Goal: Task Accomplishment & Management: Manage account settings

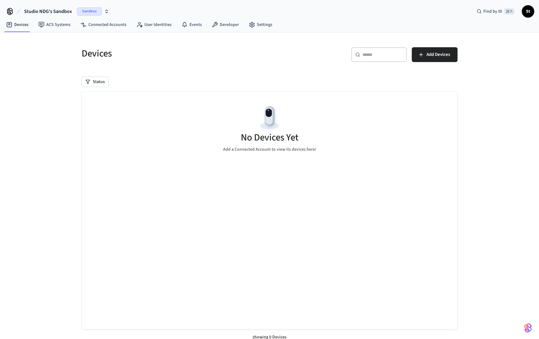
click at [85, 11] on span "Sandbox" at bounding box center [89, 11] width 25 height 8
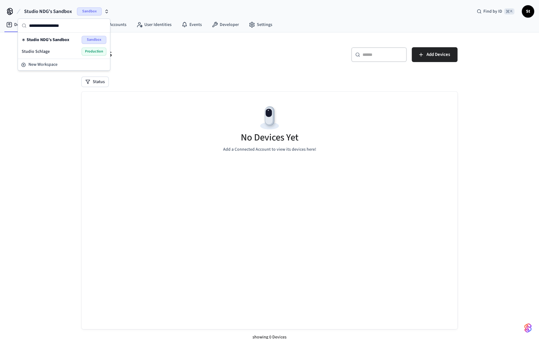
click at [89, 50] on span "Production" at bounding box center [94, 52] width 25 height 8
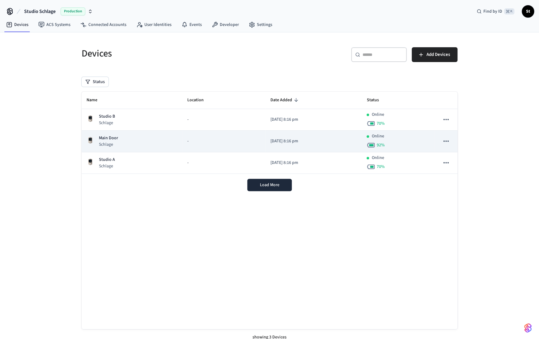
click at [143, 139] on div "Main Door Schlage" at bounding box center [132, 141] width 91 height 13
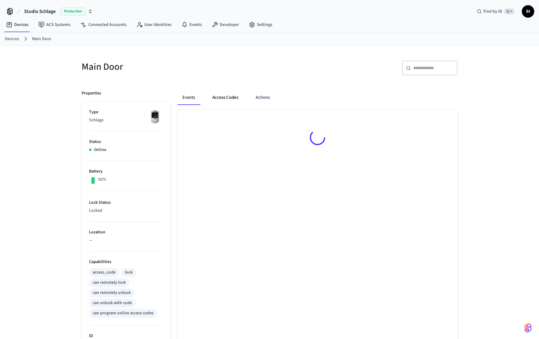
click at [224, 100] on button "Access Codes" at bounding box center [225, 97] width 36 height 15
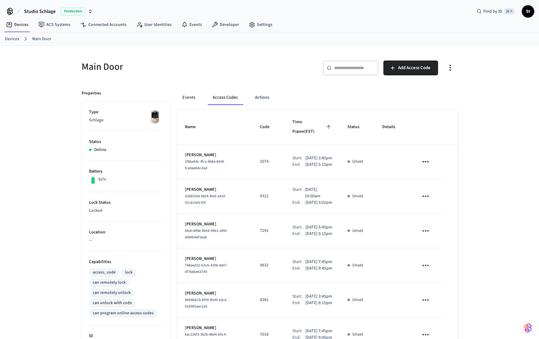
click at [13, 39] on link "Devices" at bounding box center [12, 39] width 14 height 6
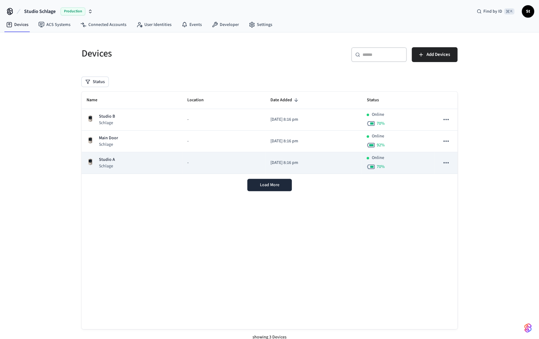
click at [138, 160] on div "Studio A Schlage" at bounding box center [132, 163] width 91 height 13
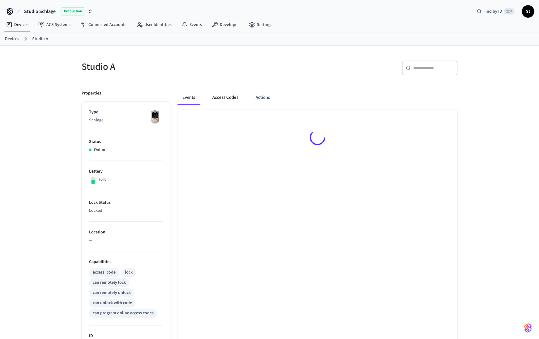
click at [230, 102] on button "Access Codes" at bounding box center [225, 97] width 36 height 15
